Goal: Transaction & Acquisition: Obtain resource

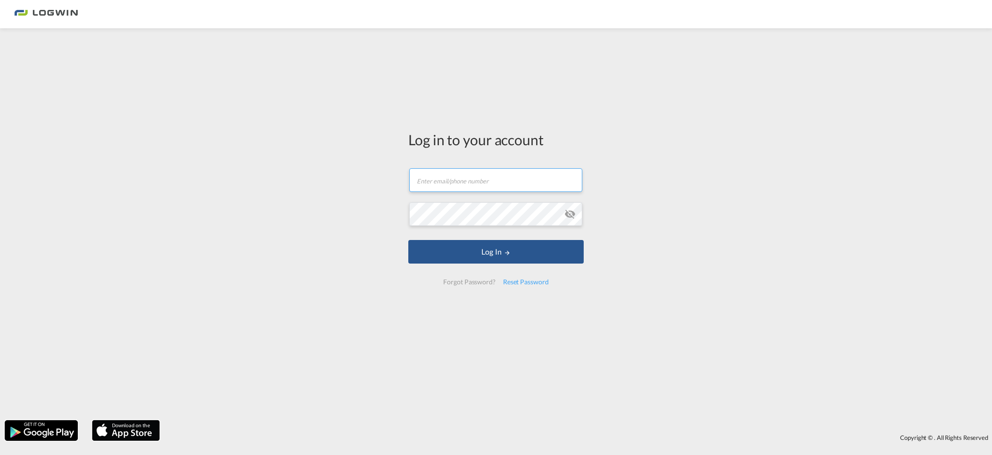
click at [474, 185] on input "text" at bounding box center [495, 180] width 173 height 24
type input "[EMAIL_ADDRESS][PERSON_NAME][DOMAIN_NAME]"
click at [408, 240] on button "Log In" at bounding box center [495, 252] width 175 height 24
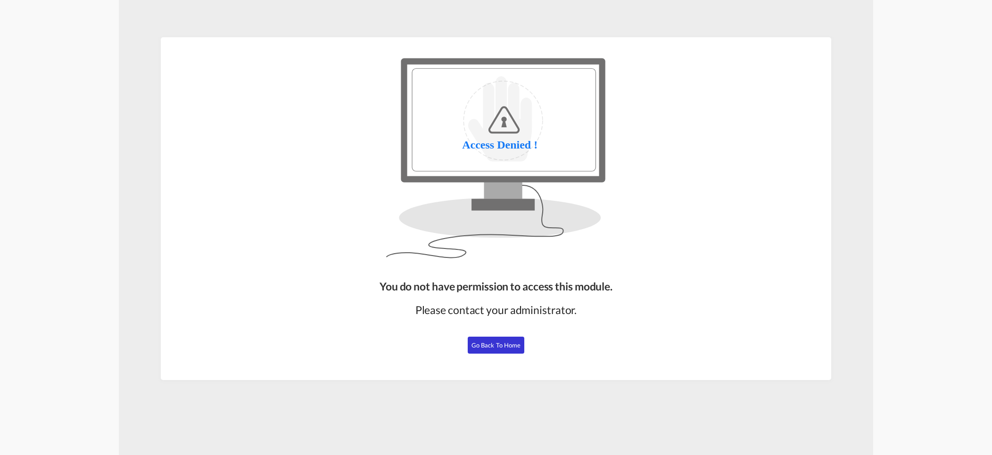
click at [498, 341] on span "Go Back to Home" at bounding box center [495, 345] width 49 height 8
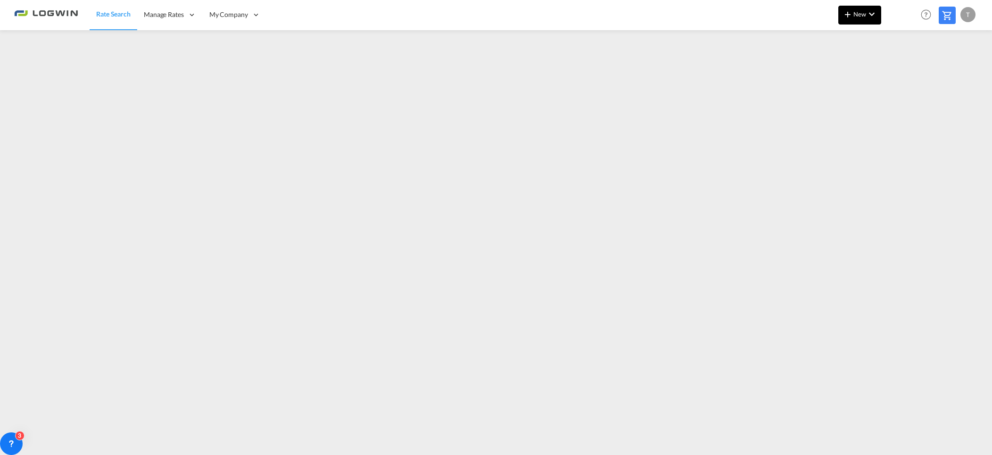
click at [869, 14] on md-icon "icon-chevron-down" at bounding box center [871, 13] width 11 height 11
click at [900, 73] on span "Ratesheet" at bounding box center [898, 70] width 10 height 19
click at [864, 18] on button "New" at bounding box center [859, 15] width 43 height 19
click at [898, 68] on span "Ratesheet" at bounding box center [898, 70] width 10 height 19
